Goal: Task Accomplishment & Management: Complete application form

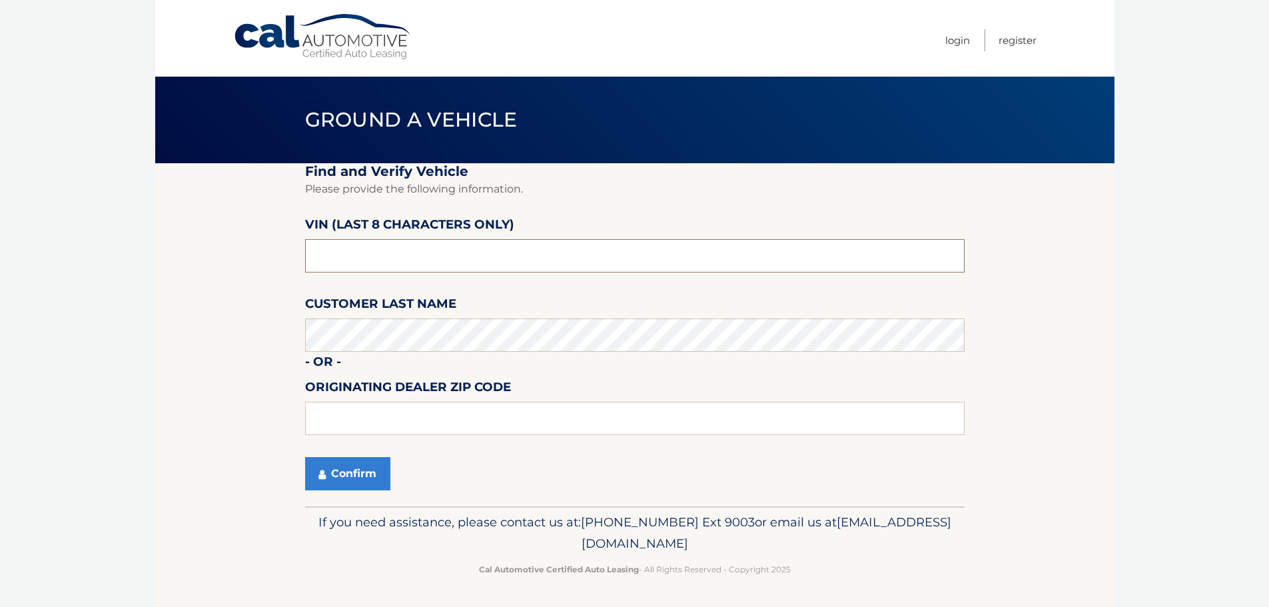
click at [361, 252] on input "text" at bounding box center [635, 255] width 660 height 33
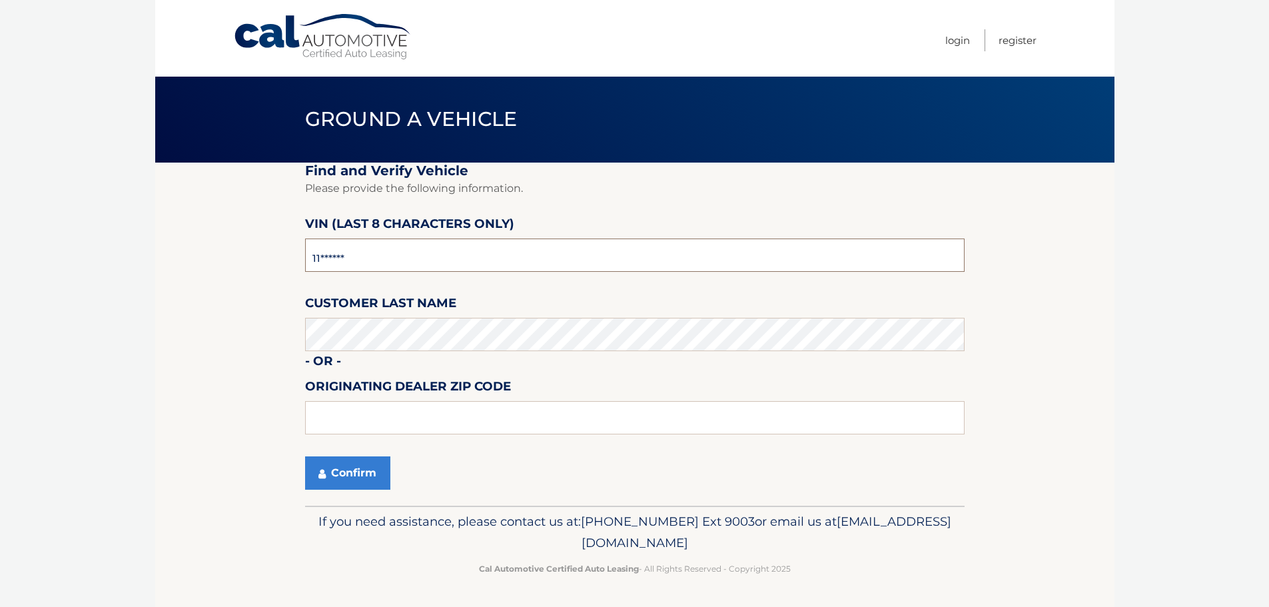
type input "1*******"
type input "nm119538"
click at [363, 410] on input "text" at bounding box center [635, 417] width 660 height 33
type input "33073"
click at [366, 472] on button "Confirm" at bounding box center [347, 472] width 85 height 33
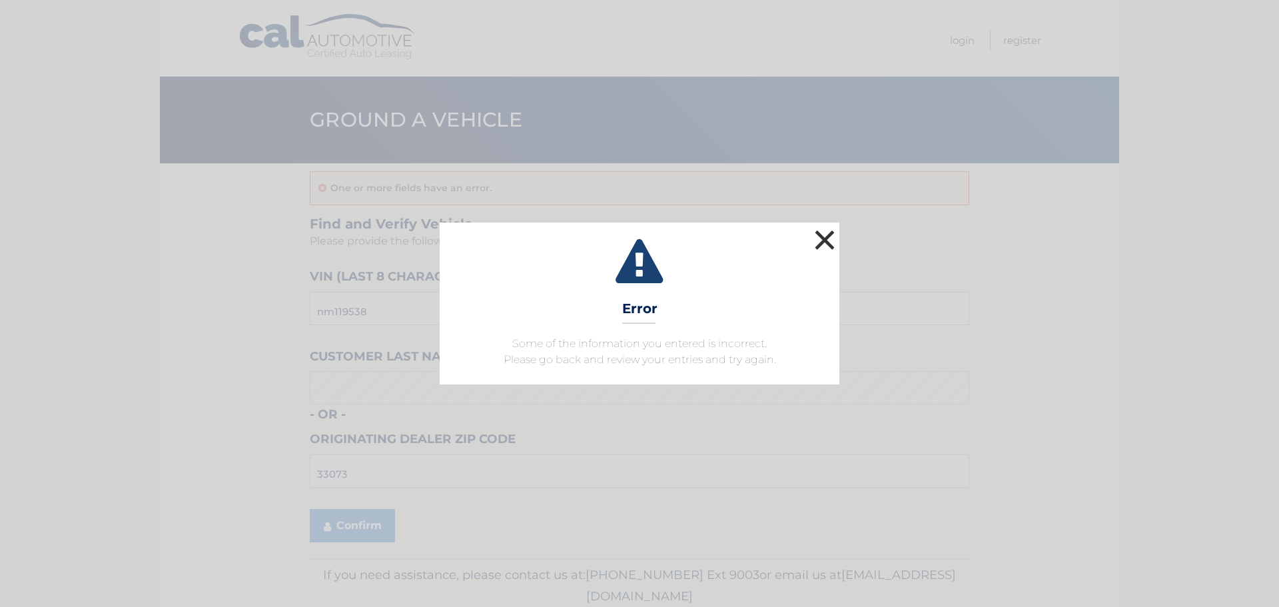
click at [822, 246] on button "×" at bounding box center [825, 240] width 27 height 27
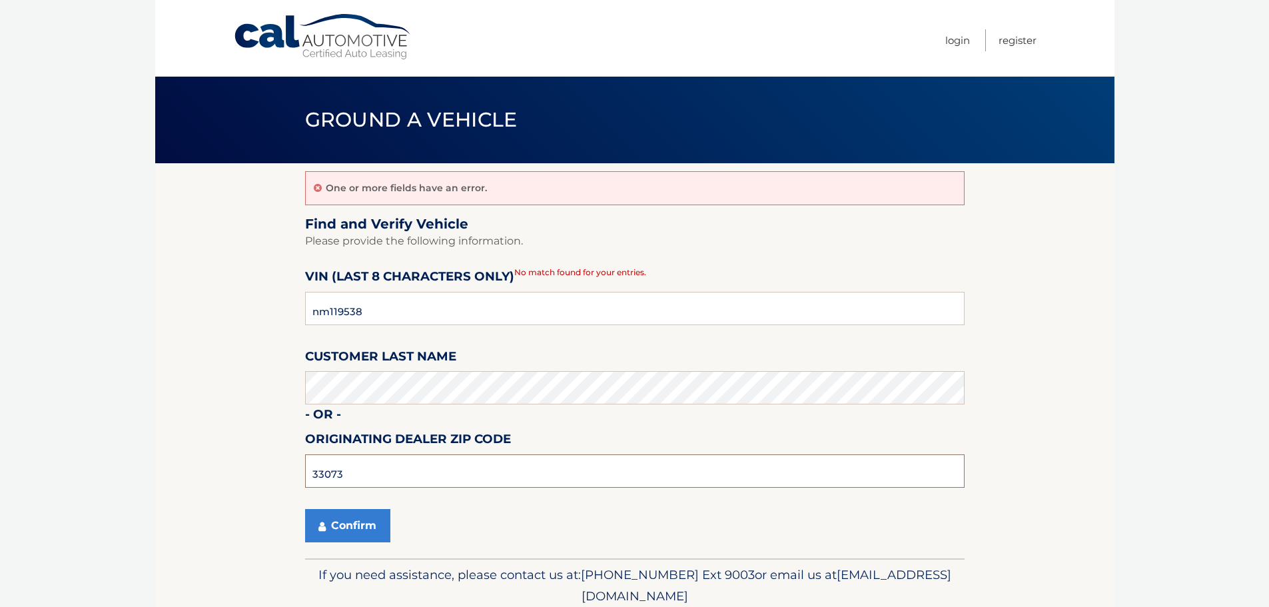
click at [452, 455] on input "33073" at bounding box center [635, 470] width 660 height 33
type input "33067"
click at [343, 513] on button "Confirm" at bounding box center [347, 525] width 85 height 33
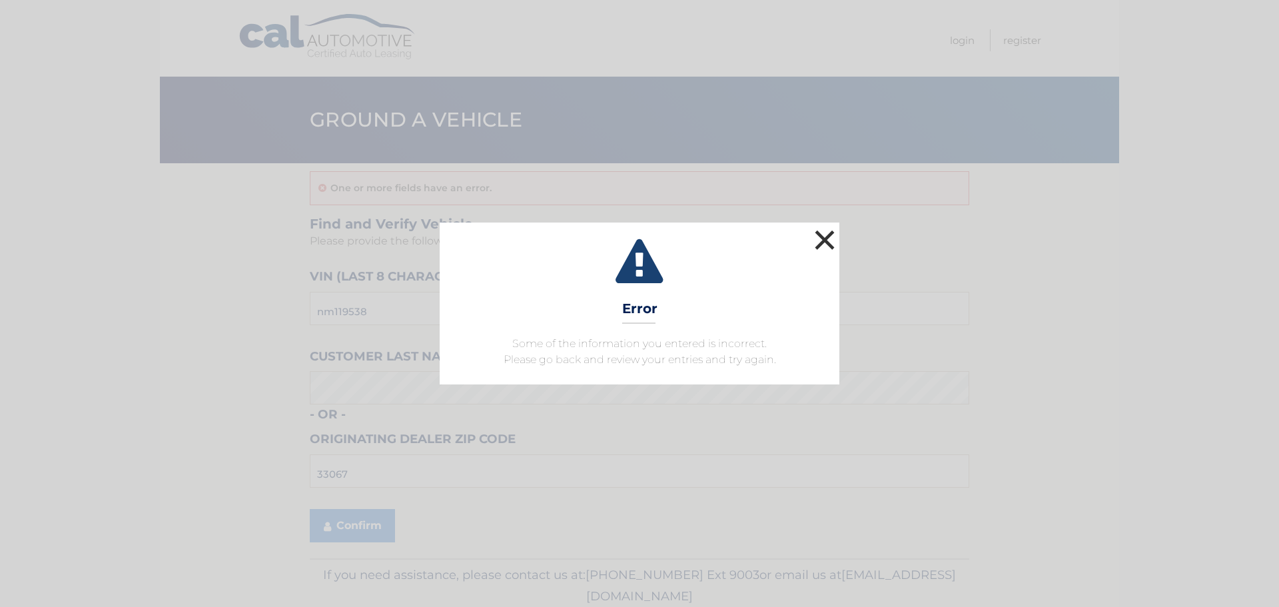
click at [835, 242] on button "×" at bounding box center [825, 240] width 27 height 27
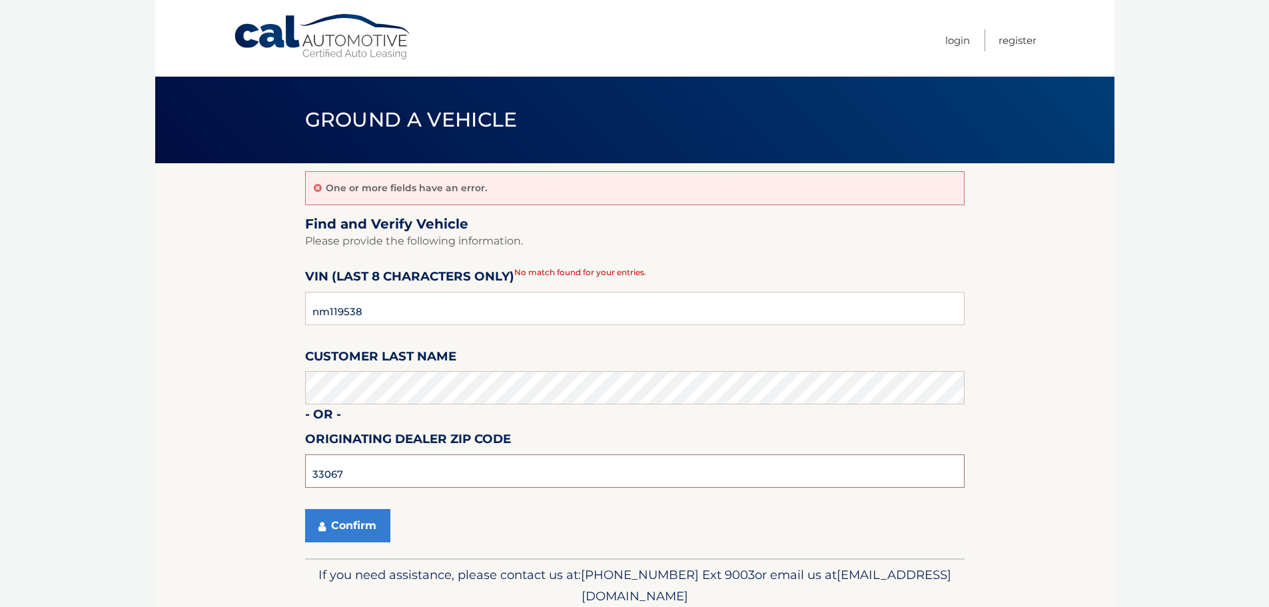
click at [408, 469] on input "33067" at bounding box center [635, 470] width 660 height 33
type input "33073"
click at [330, 316] on input "nm119538" at bounding box center [635, 308] width 660 height 33
type input "NM119538"
click at [328, 529] on button "Confirm" at bounding box center [347, 525] width 85 height 33
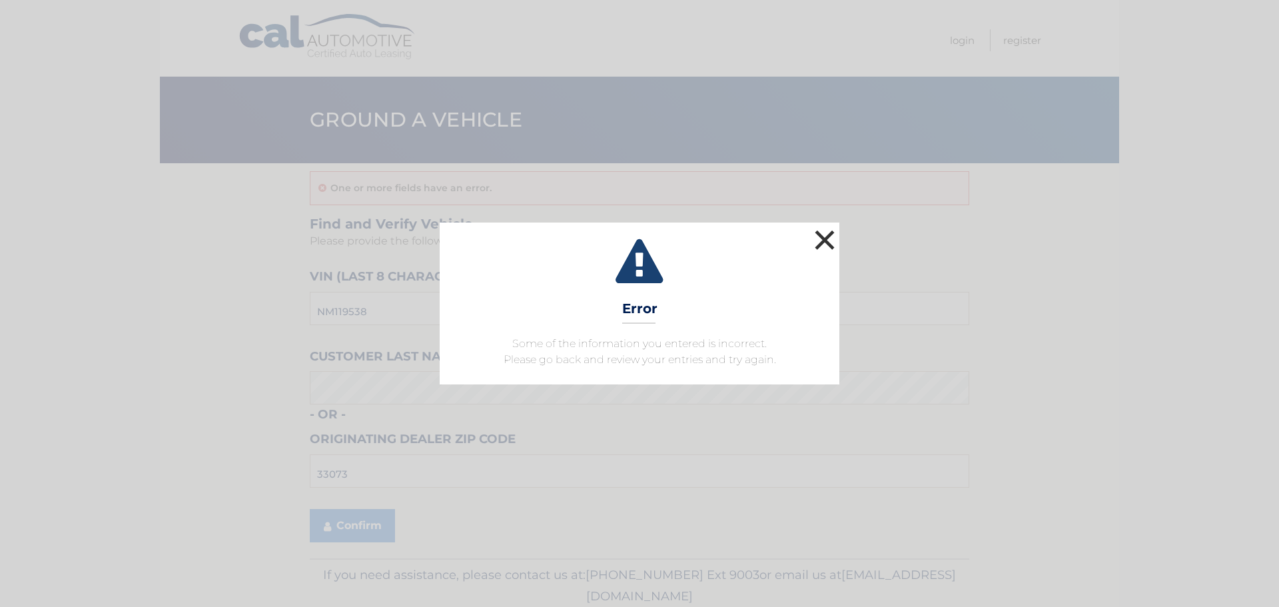
click at [817, 241] on button "×" at bounding box center [825, 240] width 27 height 27
